Goal: Information Seeking & Learning: Learn about a topic

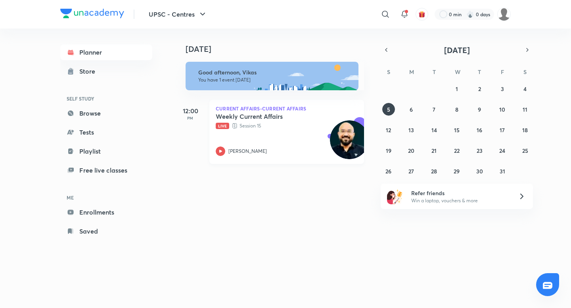
click at [220, 150] on icon at bounding box center [220, 151] width 3 height 3
click at [411, 109] on abbr "6" at bounding box center [410, 110] width 3 height 8
